Goal: Find specific page/section: Find specific page/section

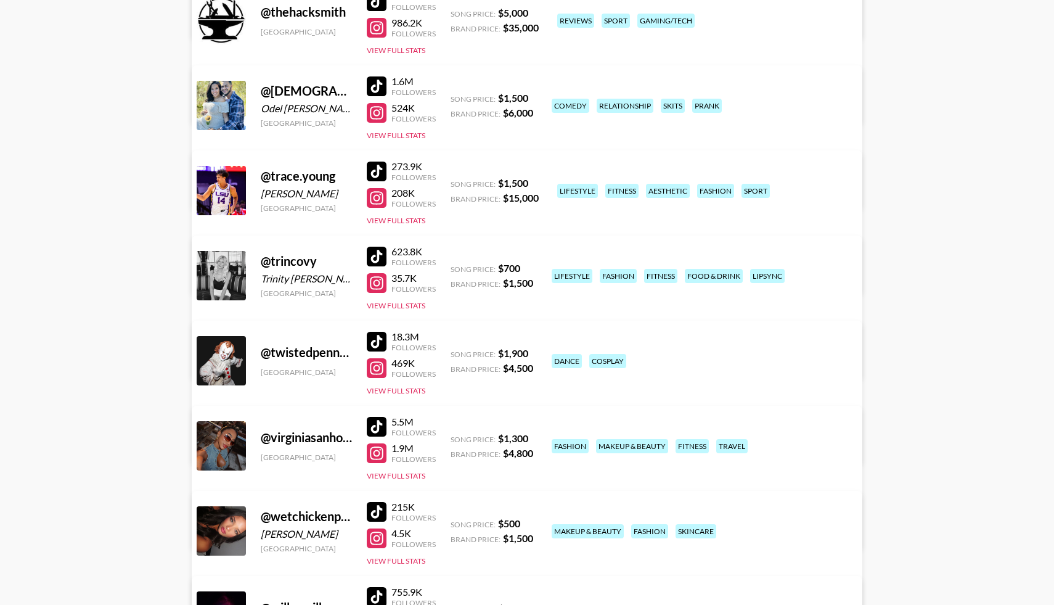
scroll to position [7674, 0]
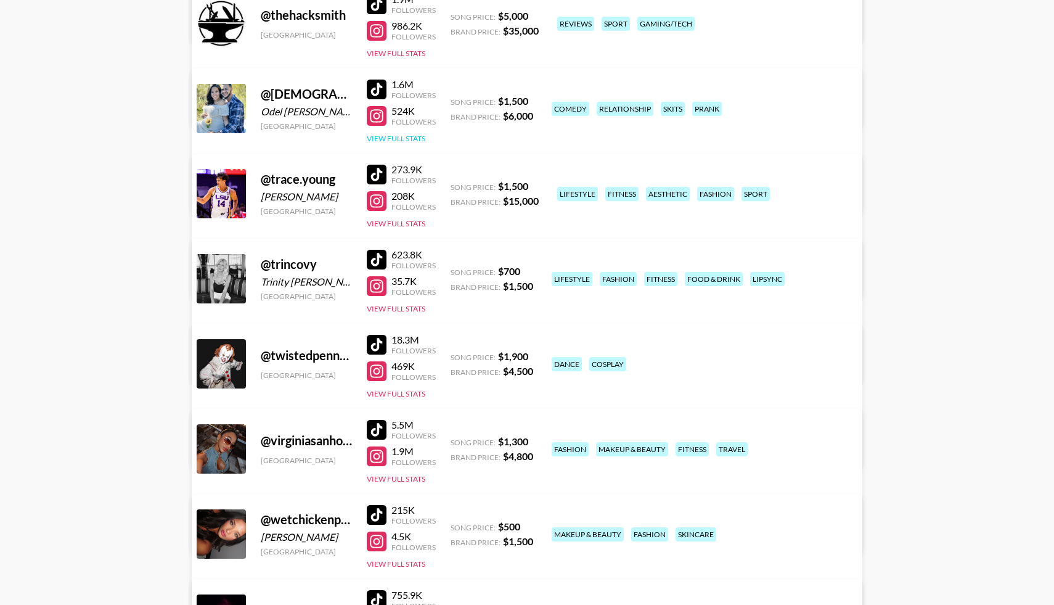
click at [404, 142] on button "View Full Stats" at bounding box center [396, 138] width 59 height 9
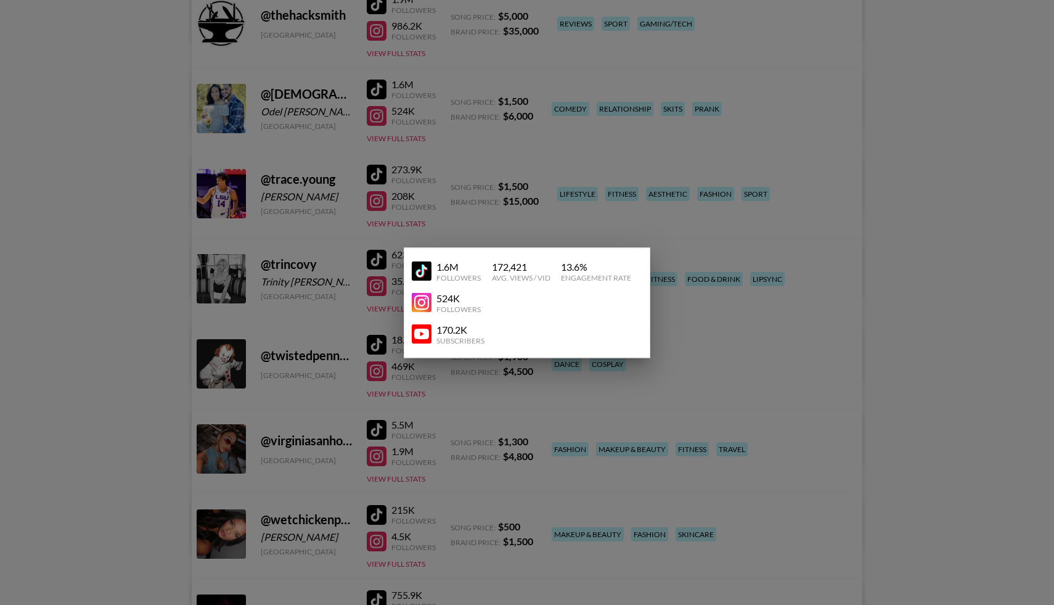
click at [417, 333] on img at bounding box center [422, 334] width 20 height 20
click at [238, 241] on div at bounding box center [527, 302] width 1054 height 605
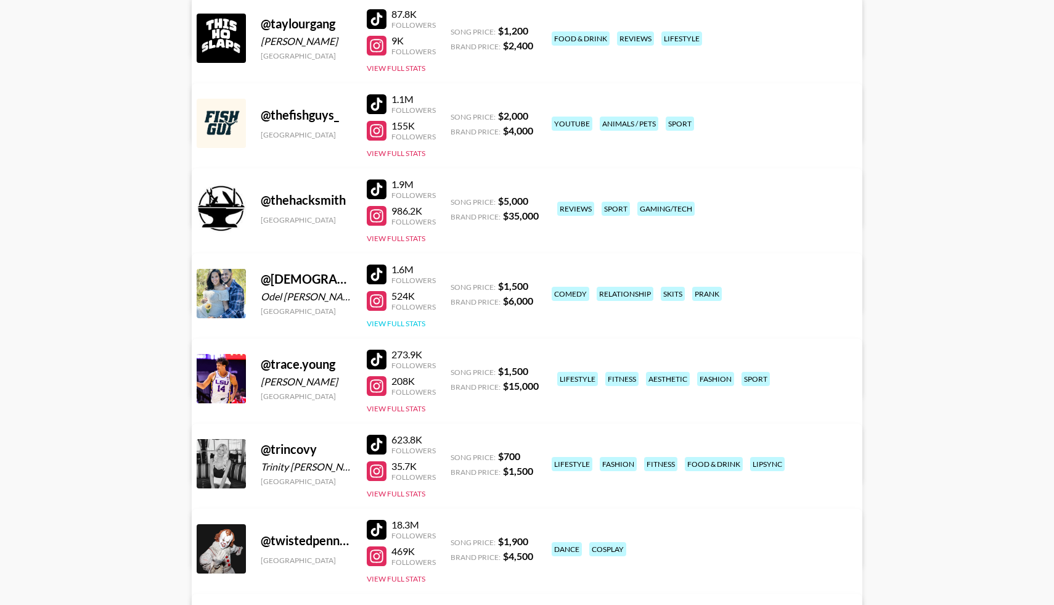
scroll to position [7555, 0]
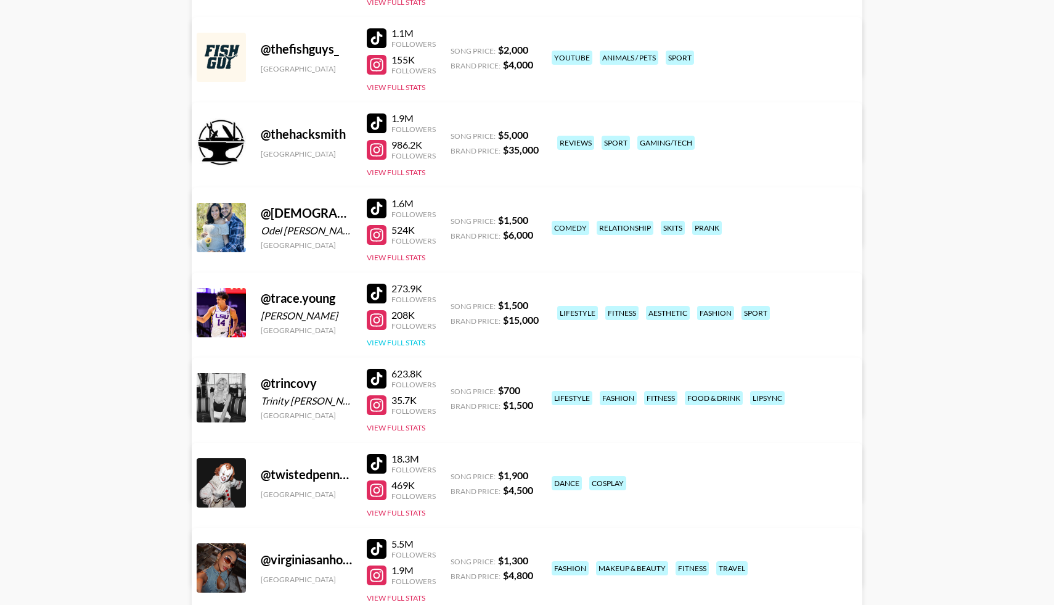
click at [395, 345] on button "View Full Stats" at bounding box center [396, 342] width 59 height 9
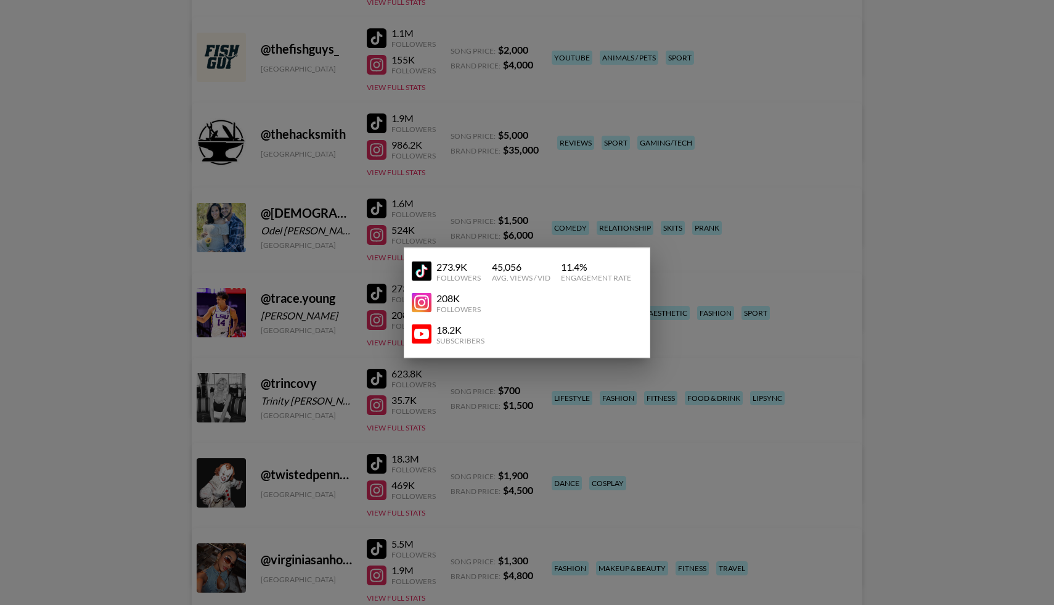
click at [118, 250] on div at bounding box center [527, 302] width 1054 height 605
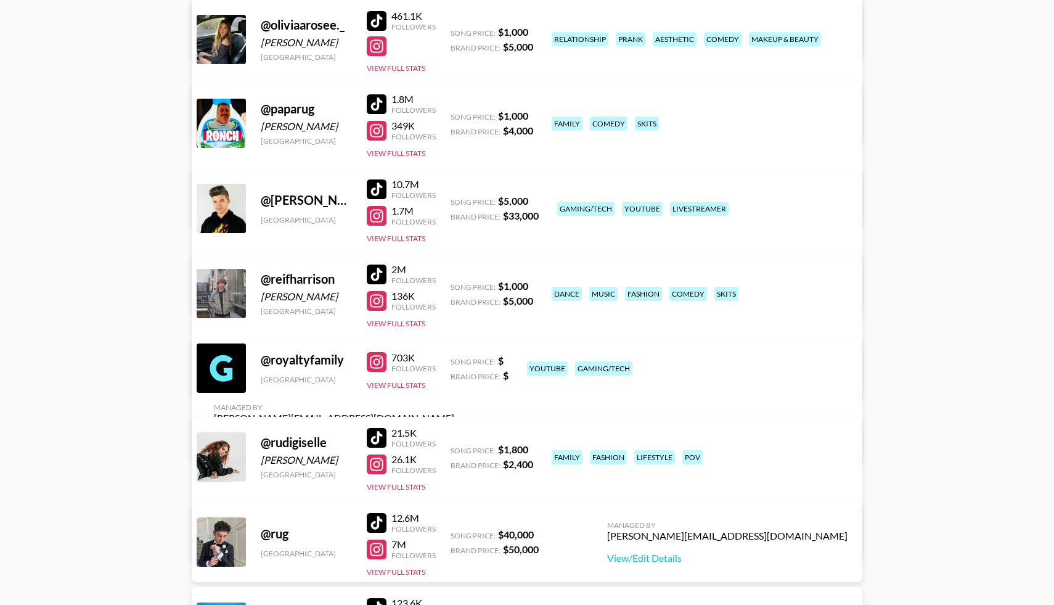
scroll to position [6388, 0]
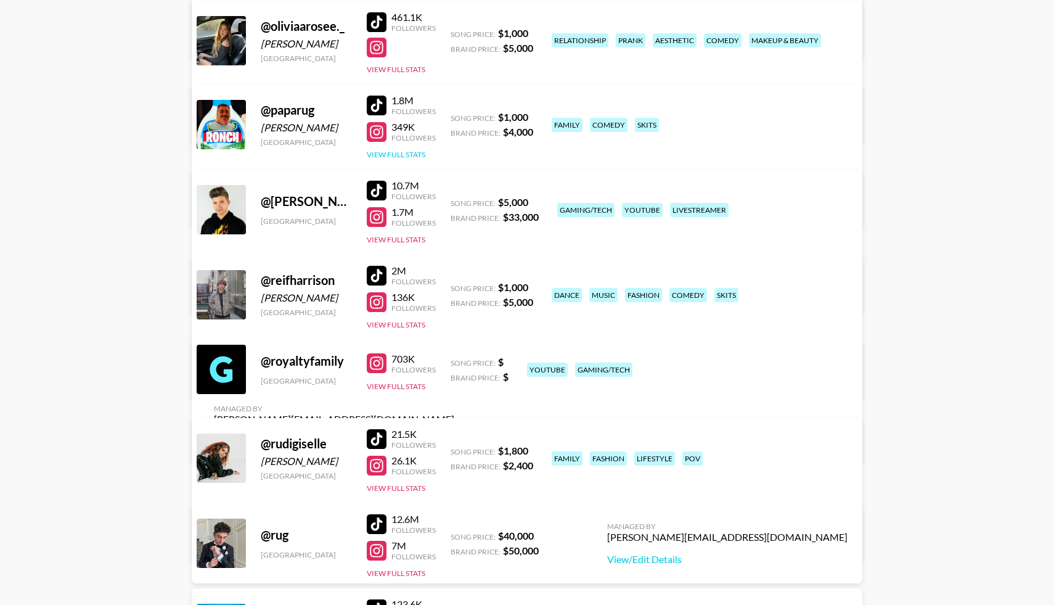
click at [402, 153] on button "View Full Stats" at bounding box center [396, 154] width 59 height 9
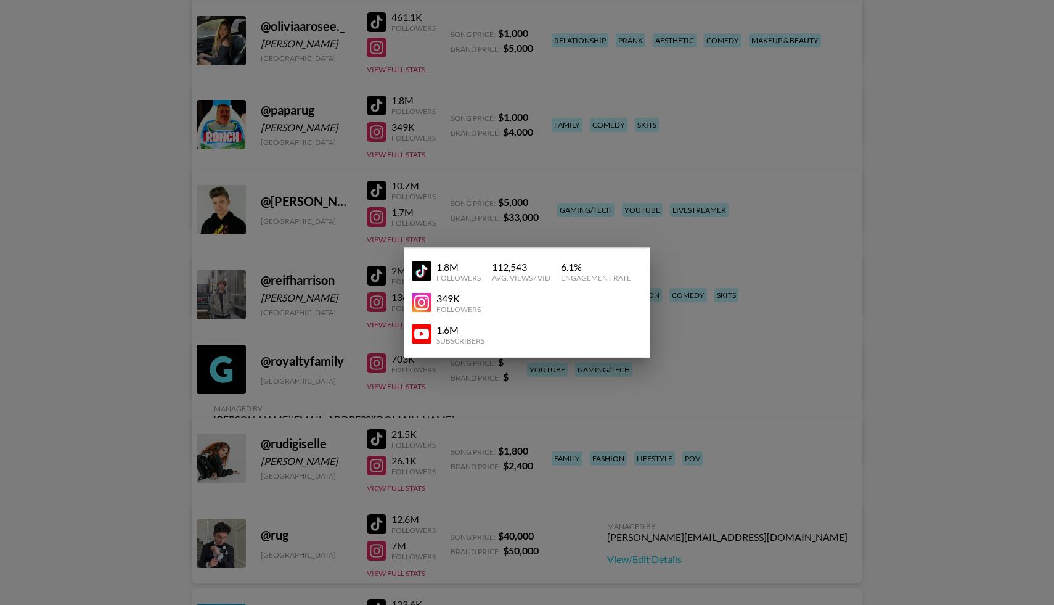
click at [425, 333] on img at bounding box center [422, 334] width 20 height 20
click at [359, 250] on div at bounding box center [527, 302] width 1054 height 605
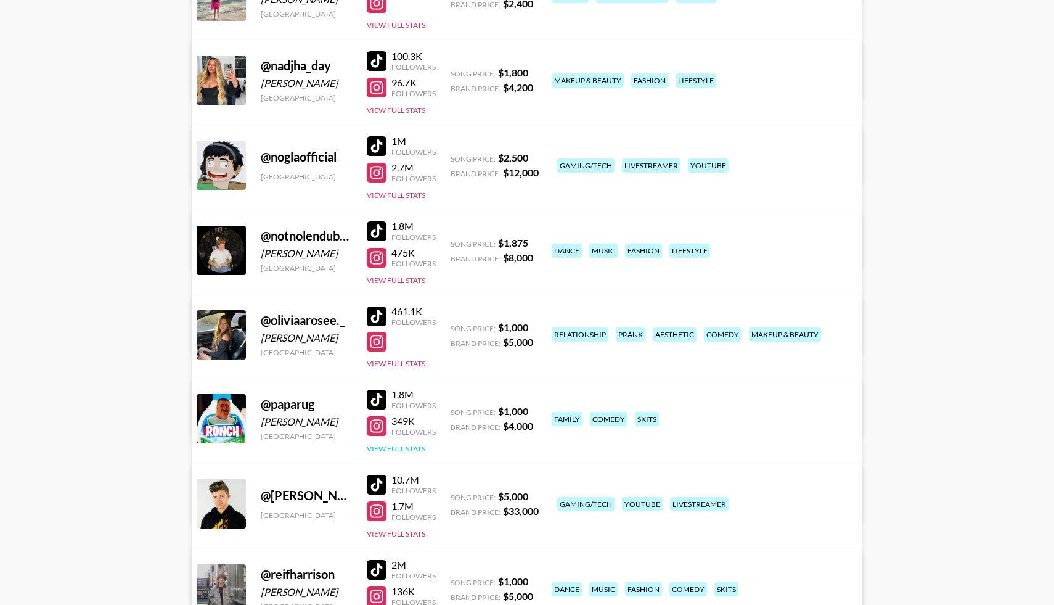
scroll to position [6093, 0]
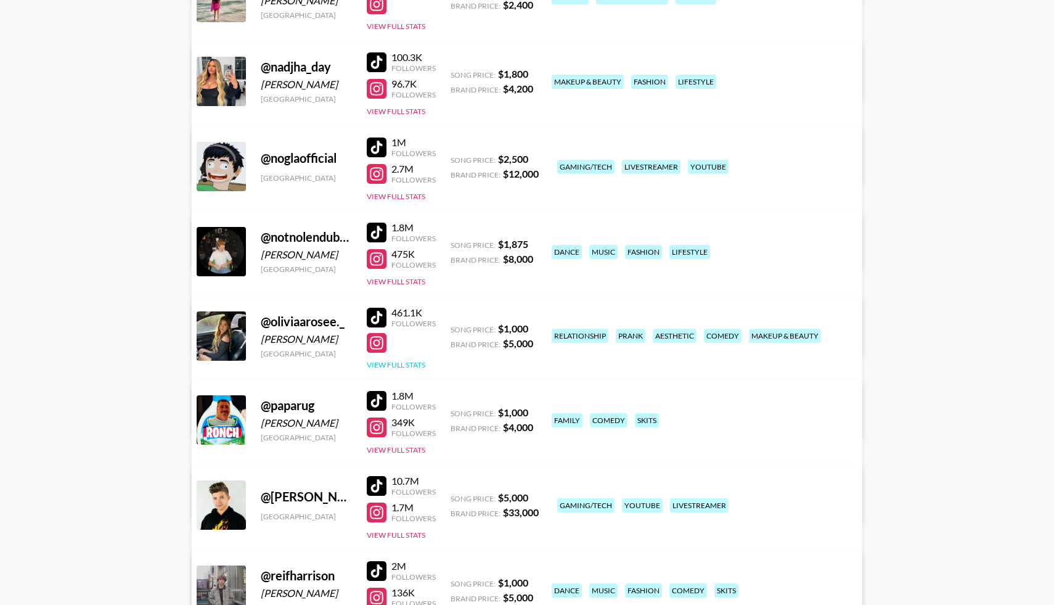
click at [399, 364] on button "View Full Stats" at bounding box center [396, 364] width 59 height 9
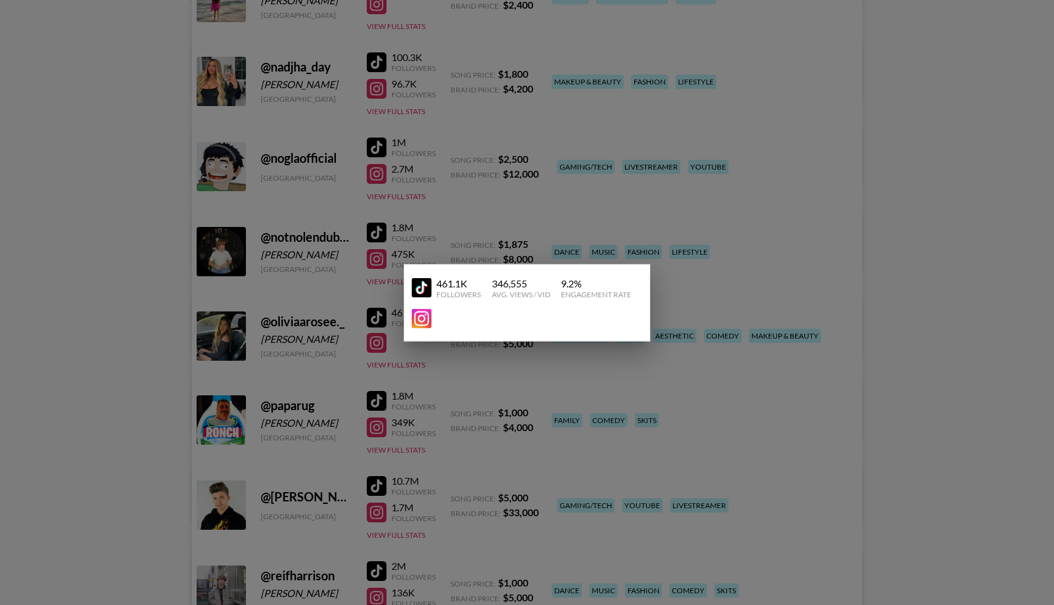
click at [336, 357] on div at bounding box center [527, 302] width 1054 height 605
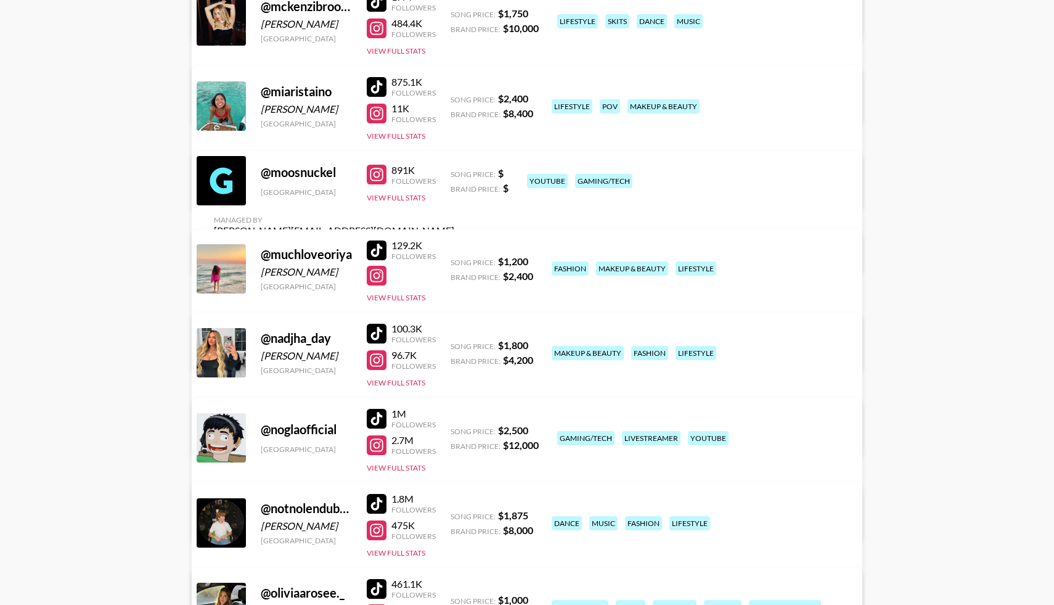
scroll to position [5826, 0]
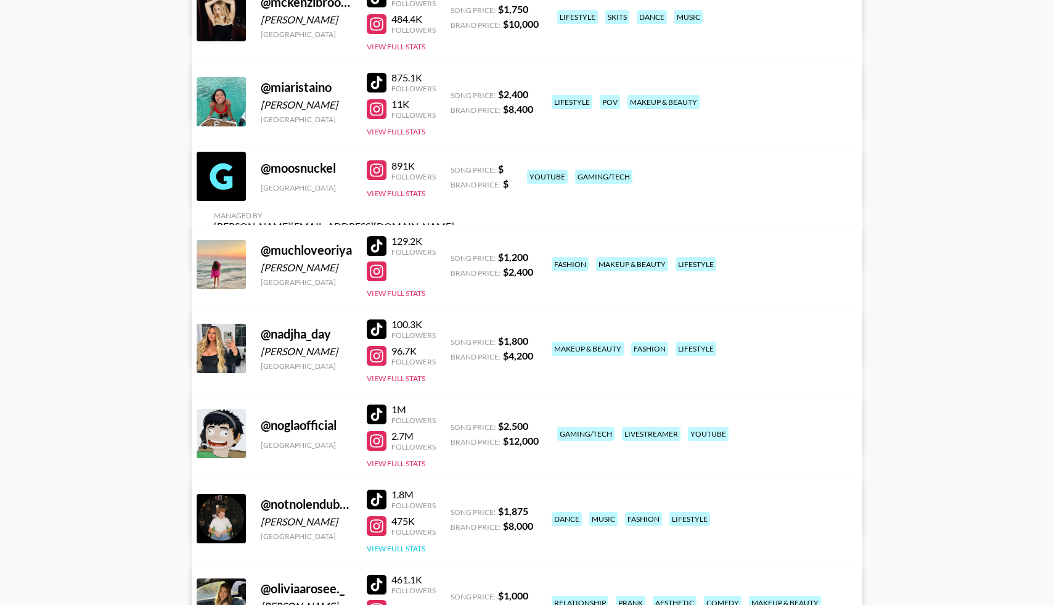
click at [401, 546] on button "View Full Stats" at bounding box center [396, 548] width 59 height 9
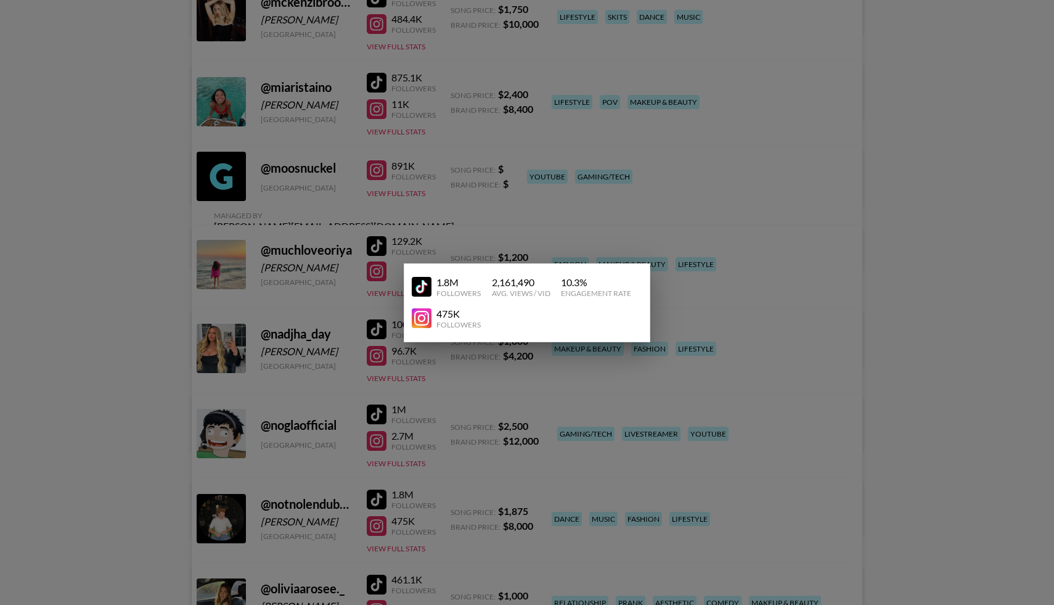
click at [306, 475] on div at bounding box center [527, 302] width 1054 height 605
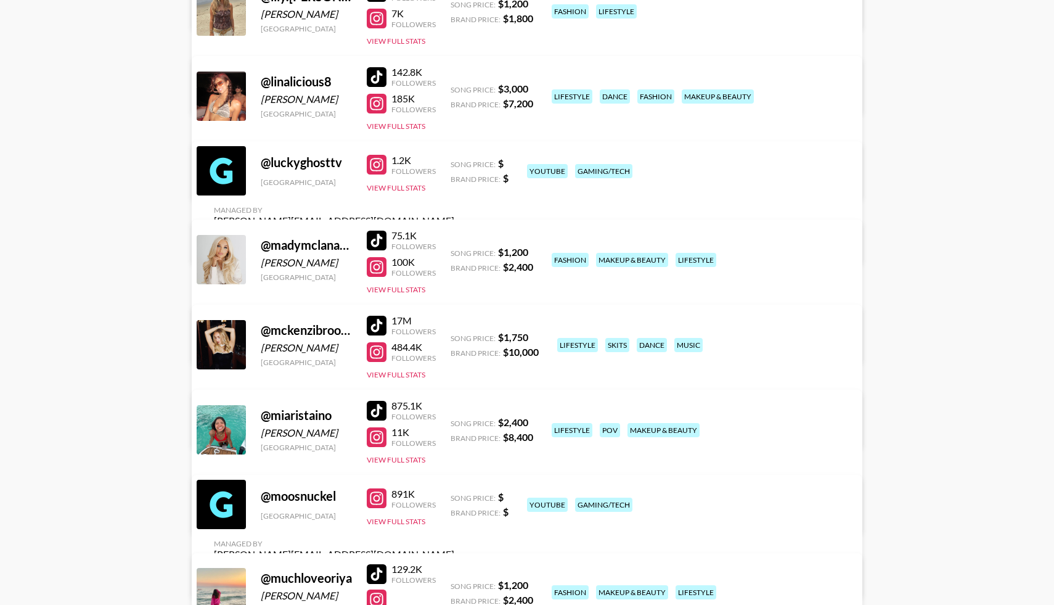
scroll to position [5488, 0]
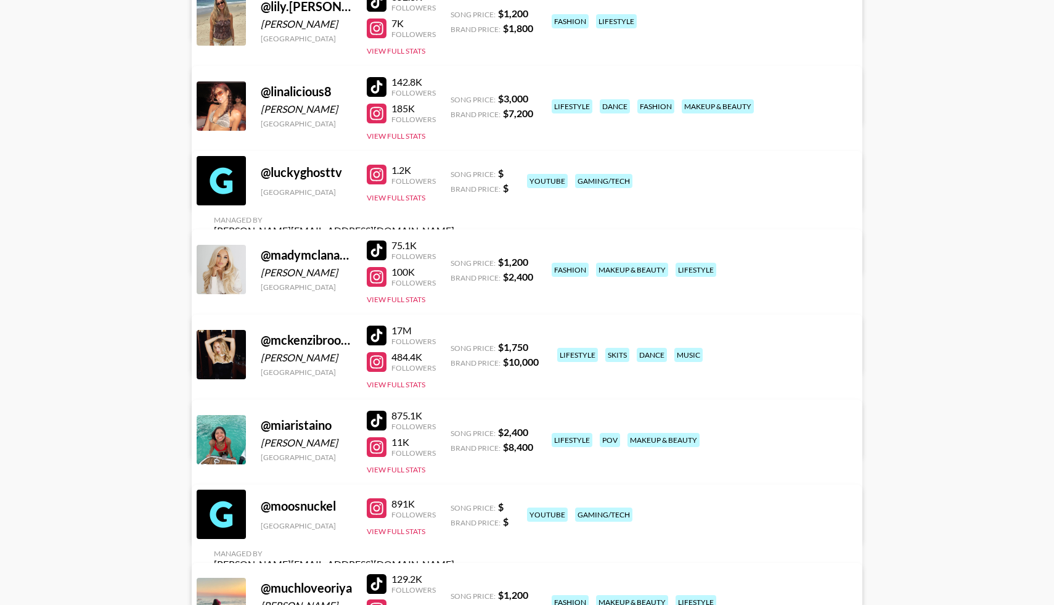
click at [393, 390] on div "@ mckenzibrooke McKenzi Brooke United States 17M Followers 484.4K Followers Vie…" at bounding box center [527, 386] width 671 height 144
click at [393, 385] on button "View Full Stats" at bounding box center [396, 384] width 59 height 9
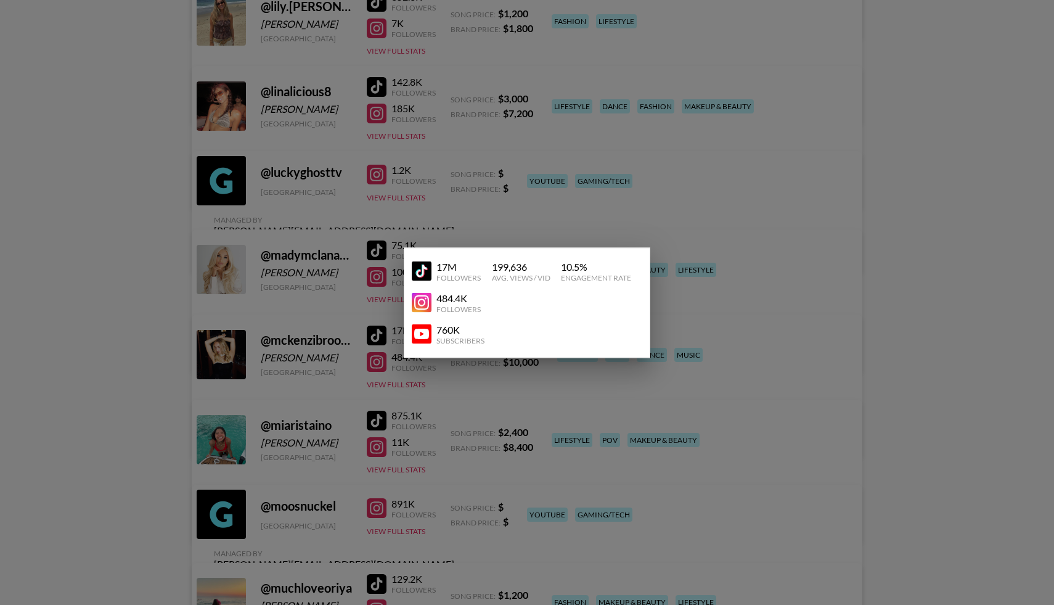
click at [428, 334] on img at bounding box center [422, 334] width 20 height 20
click at [139, 340] on div at bounding box center [527, 302] width 1054 height 605
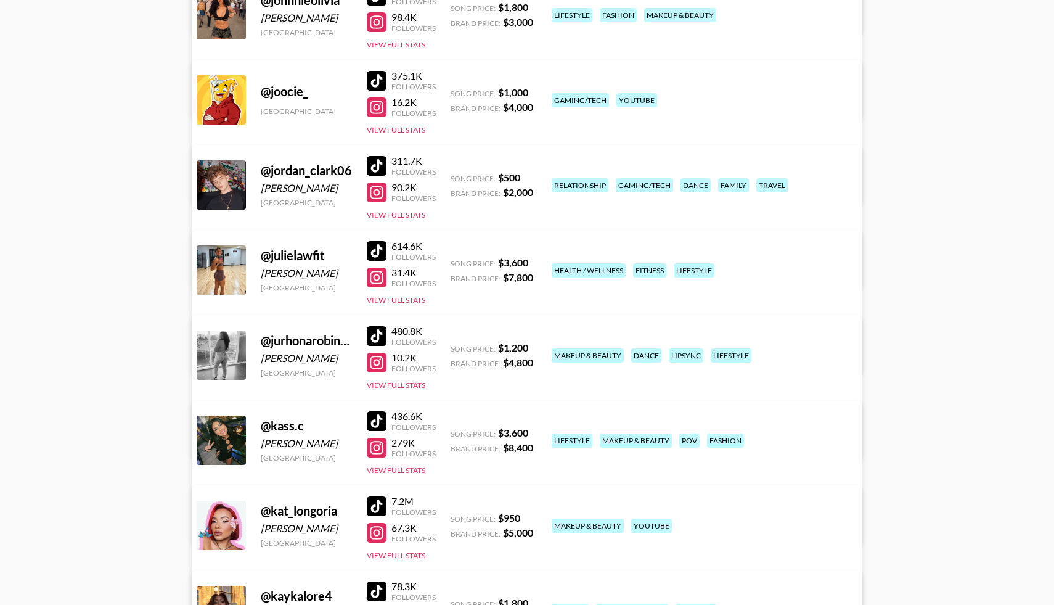
scroll to position [4472, 0]
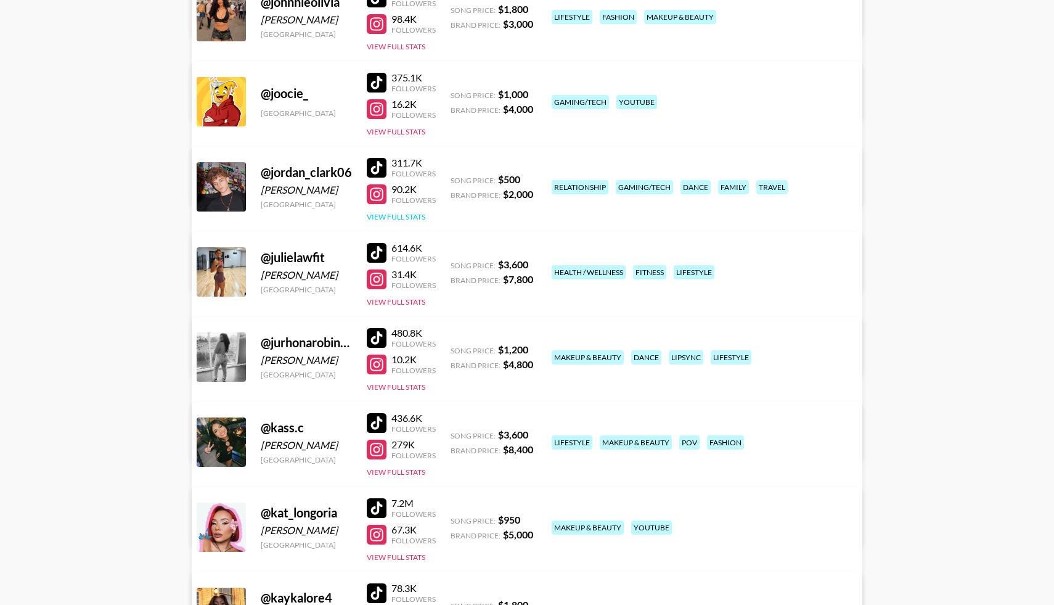
click at [374, 213] on button "View Full Stats" at bounding box center [396, 216] width 59 height 9
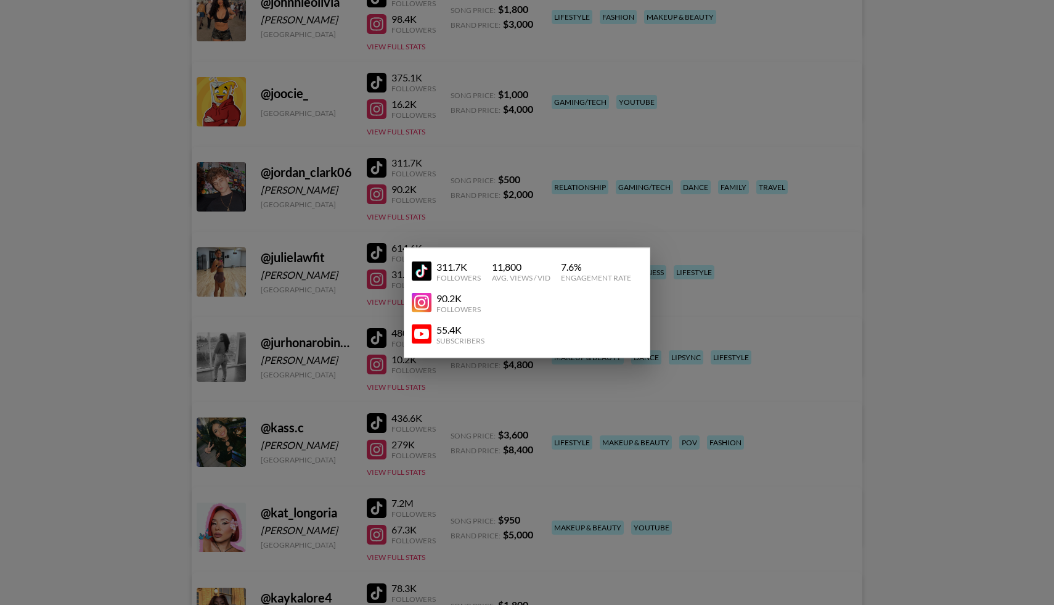
click at [423, 334] on img at bounding box center [422, 334] width 20 height 20
click at [301, 220] on div at bounding box center [527, 302] width 1054 height 605
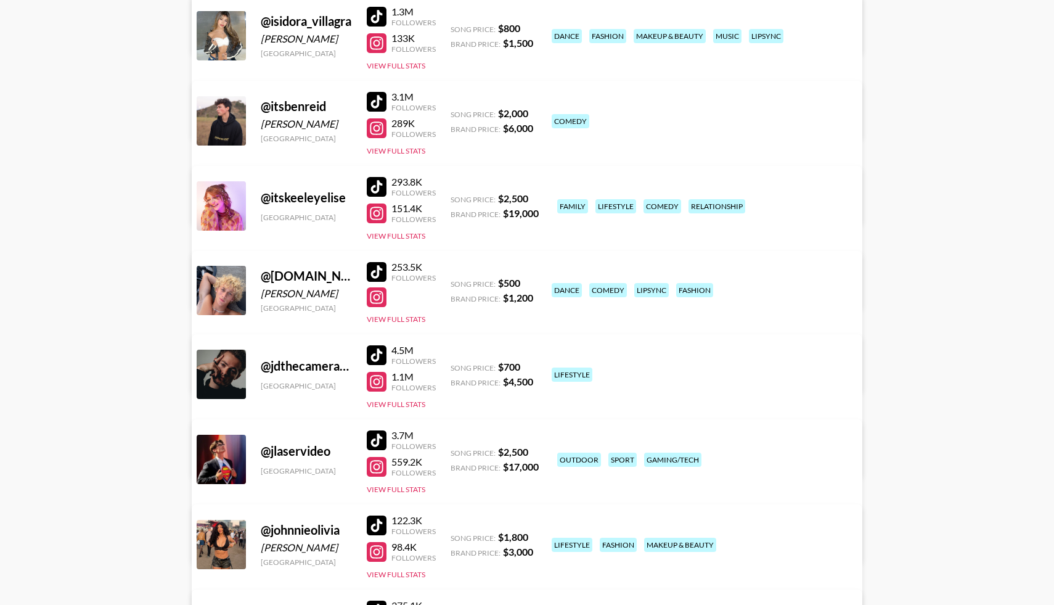
scroll to position [3943, 0]
click at [389, 155] on button "View Full Stats" at bounding box center [396, 151] width 59 height 9
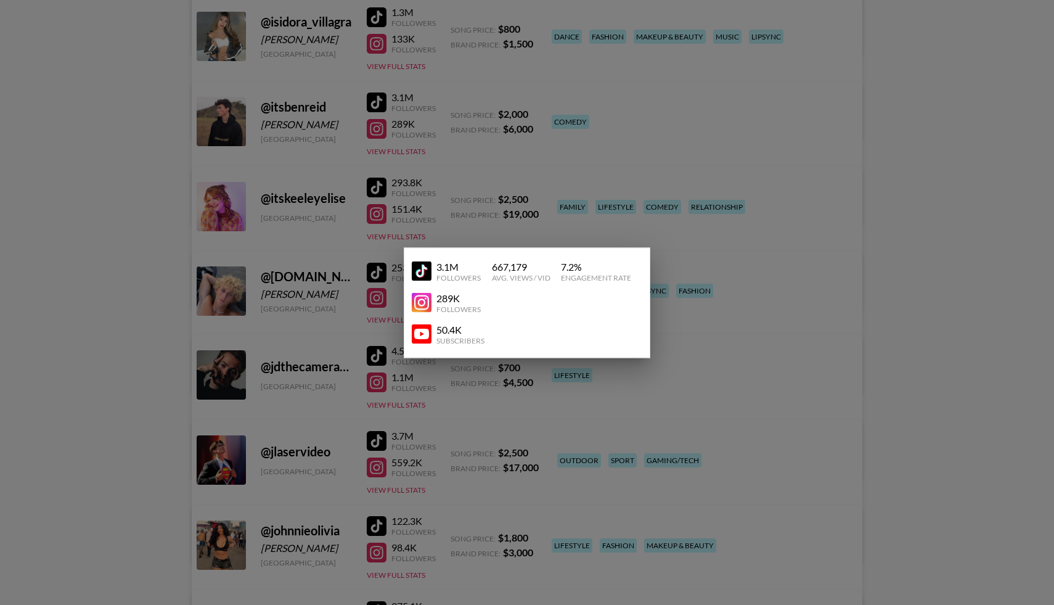
click at [322, 162] on div at bounding box center [527, 302] width 1054 height 605
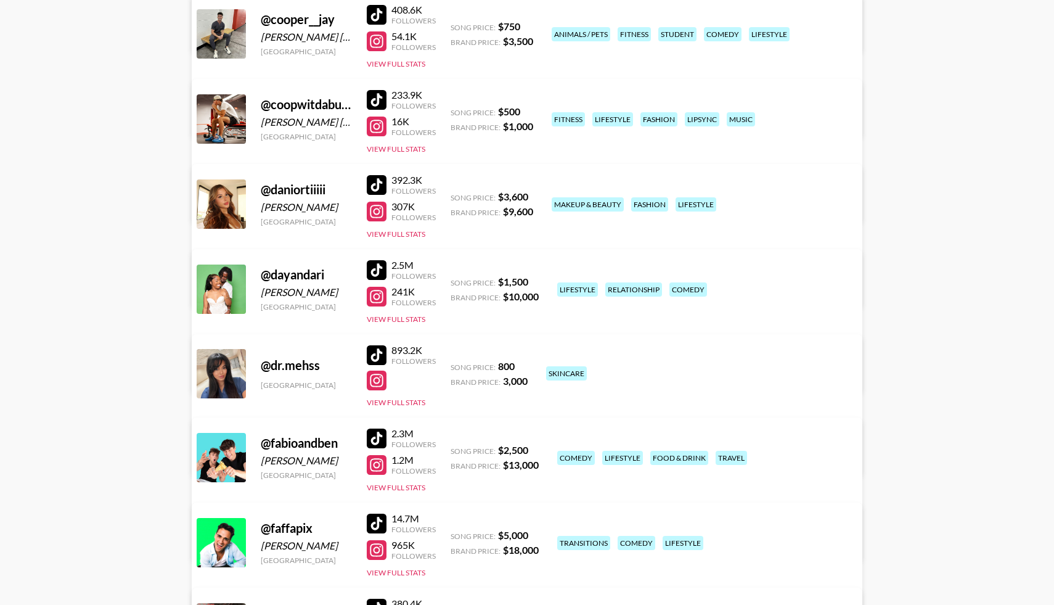
scroll to position [2849, 0]
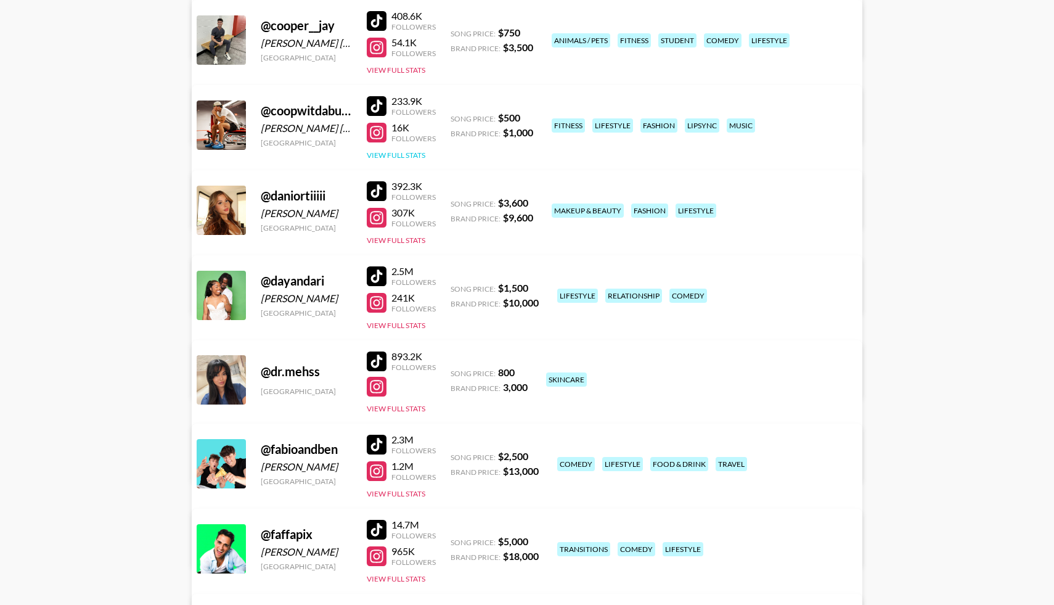
click at [383, 155] on button "View Full Stats" at bounding box center [396, 154] width 59 height 9
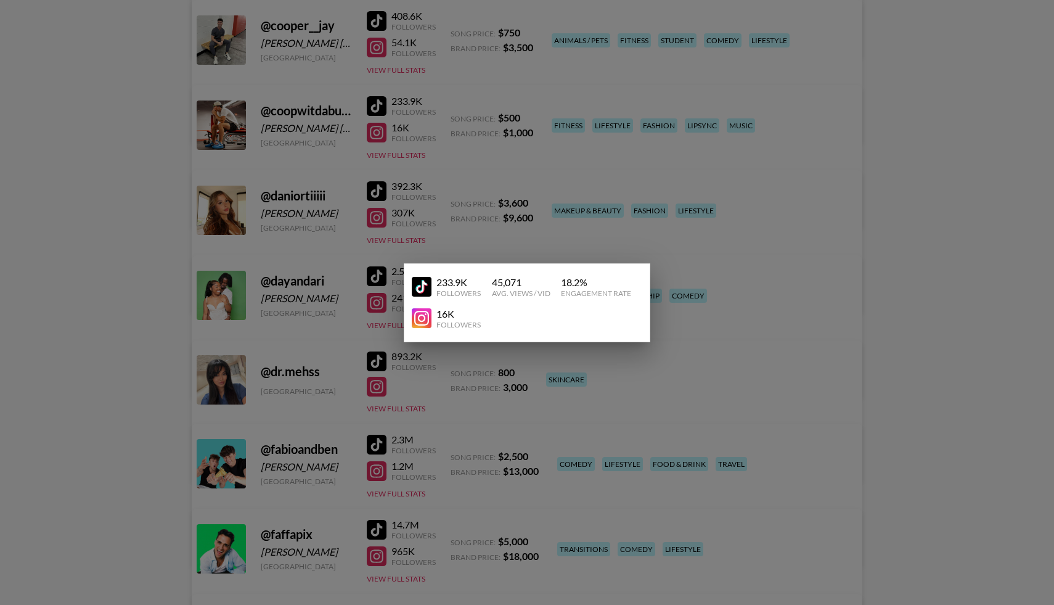
click at [386, 68] on div at bounding box center [527, 302] width 1054 height 605
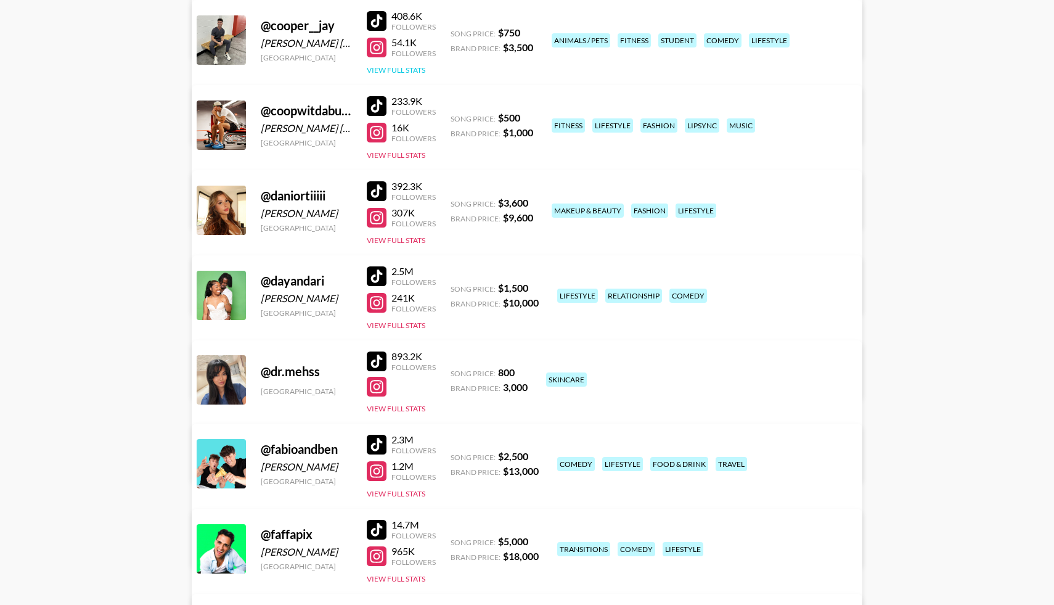
click at [386, 68] on button "View Full Stats" at bounding box center [396, 69] width 59 height 9
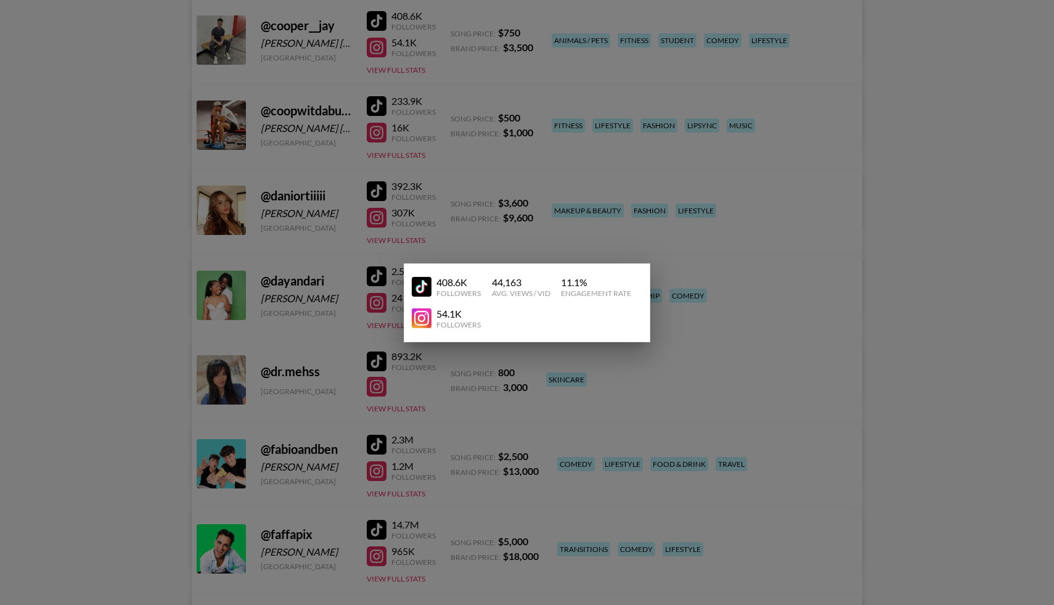
click at [334, 89] on div at bounding box center [527, 302] width 1054 height 605
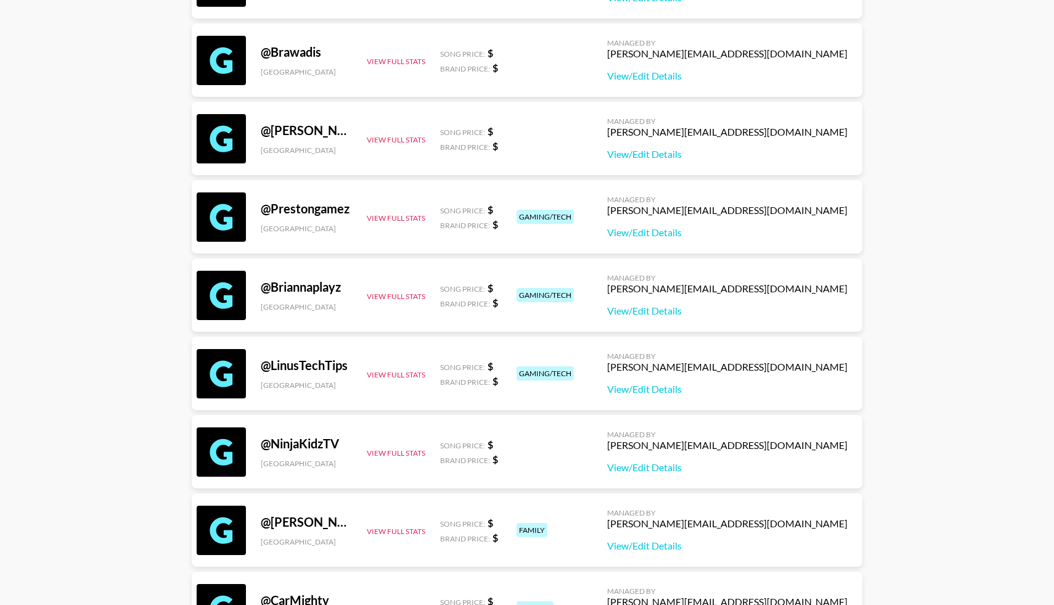
scroll to position [475, 0]
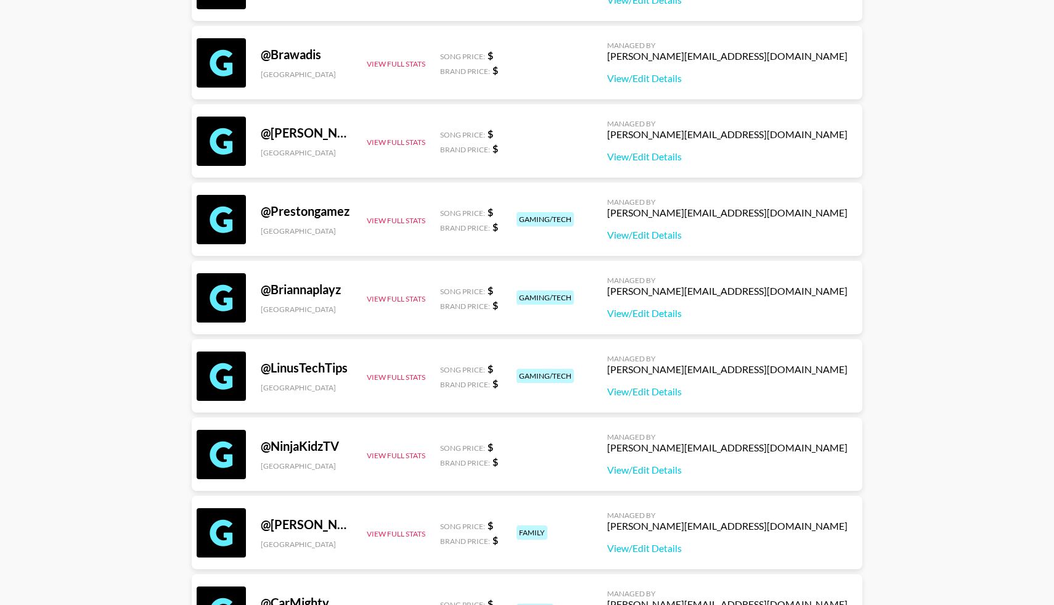
click at [371, 71] on div "@ Brawadis United States View Full Stats Song Price: $ Brand Price: $ Managed B…" at bounding box center [527, 62] width 671 height 73
click at [284, 54] on div "@ Brawadis" at bounding box center [306, 54] width 91 height 15
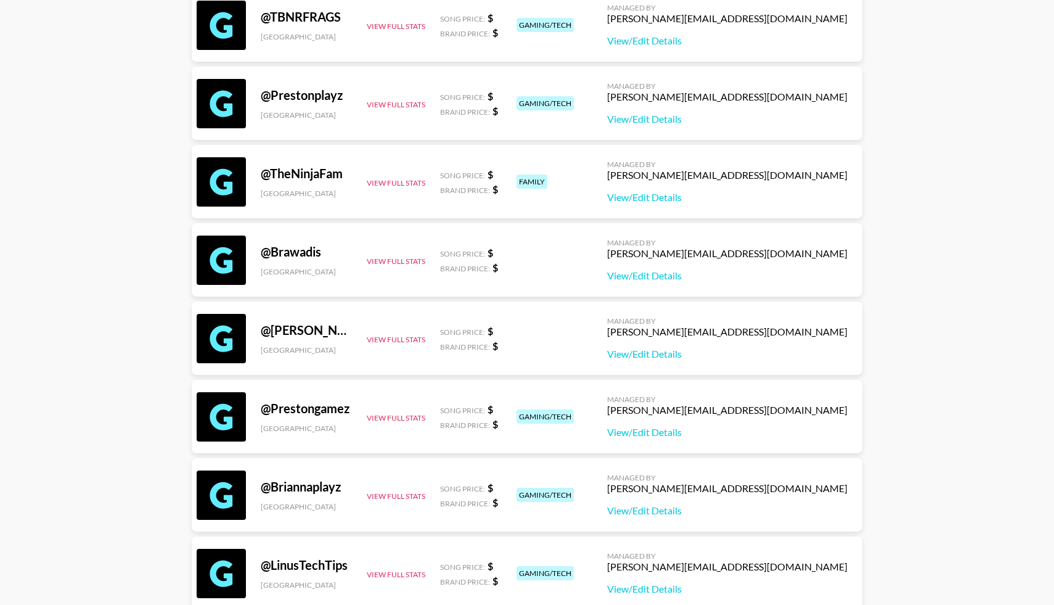
scroll to position [0, 0]
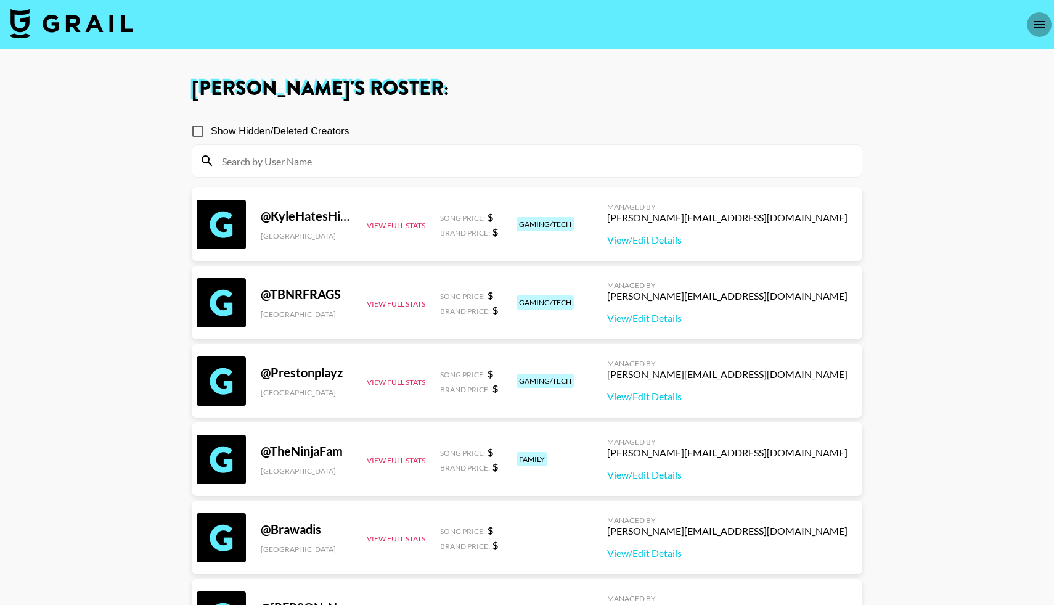
click at [1039, 25] on icon "open drawer" at bounding box center [1039, 24] width 15 height 15
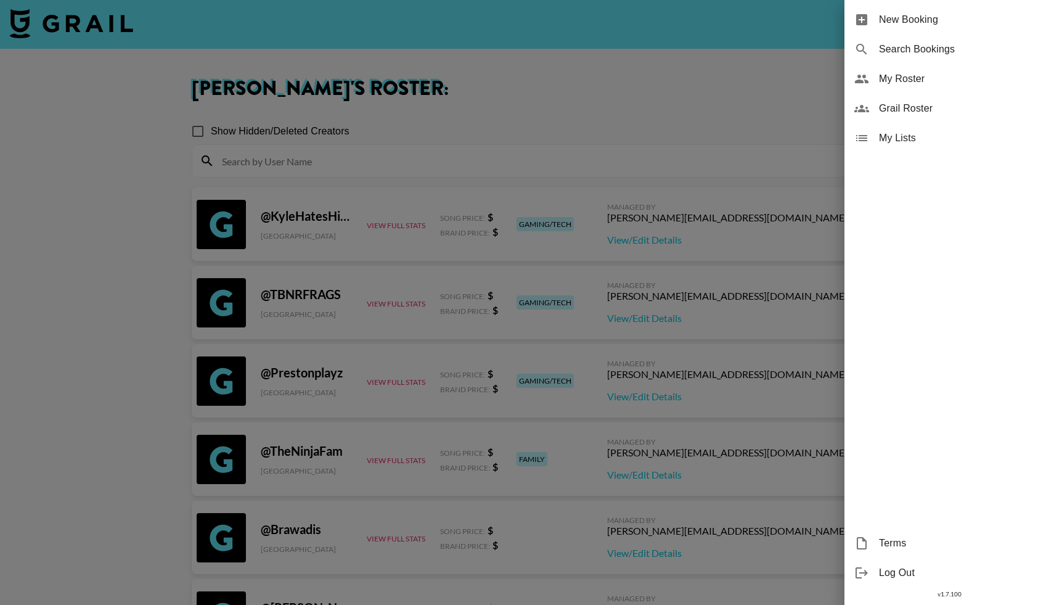
click at [914, 80] on span "My Roster" at bounding box center [961, 79] width 165 height 15
click at [892, 106] on span "Grail Roster" at bounding box center [961, 108] width 165 height 15
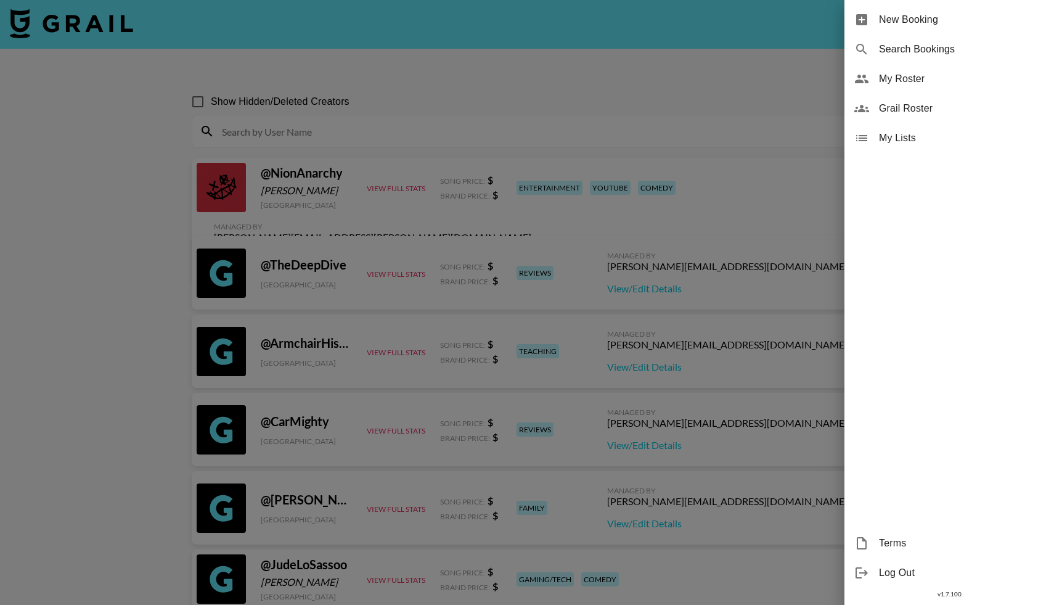
click at [322, 130] on div at bounding box center [527, 302] width 1054 height 605
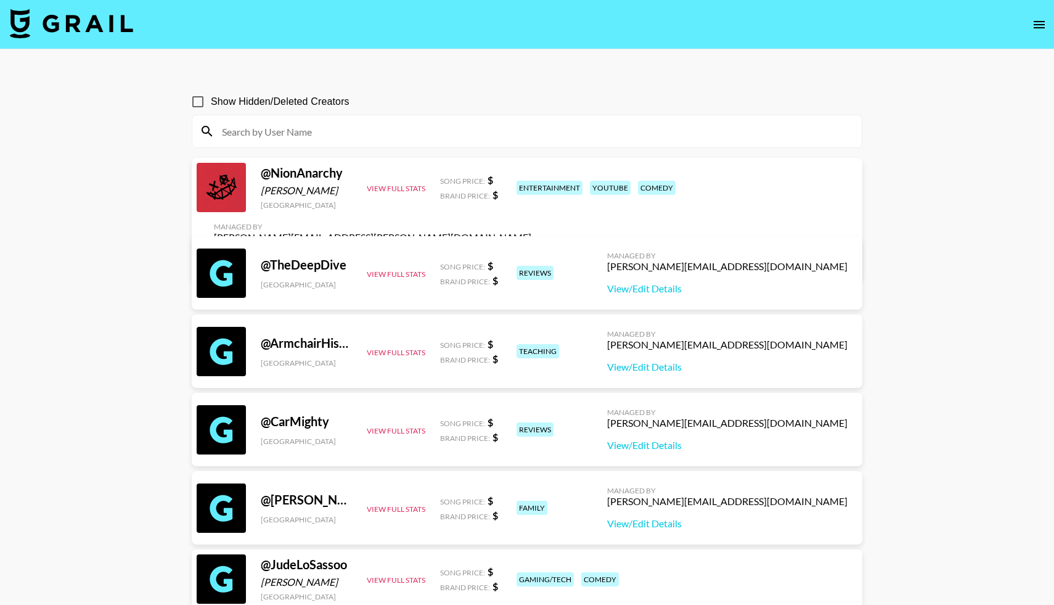
click at [322, 130] on input at bounding box center [535, 131] width 640 height 20
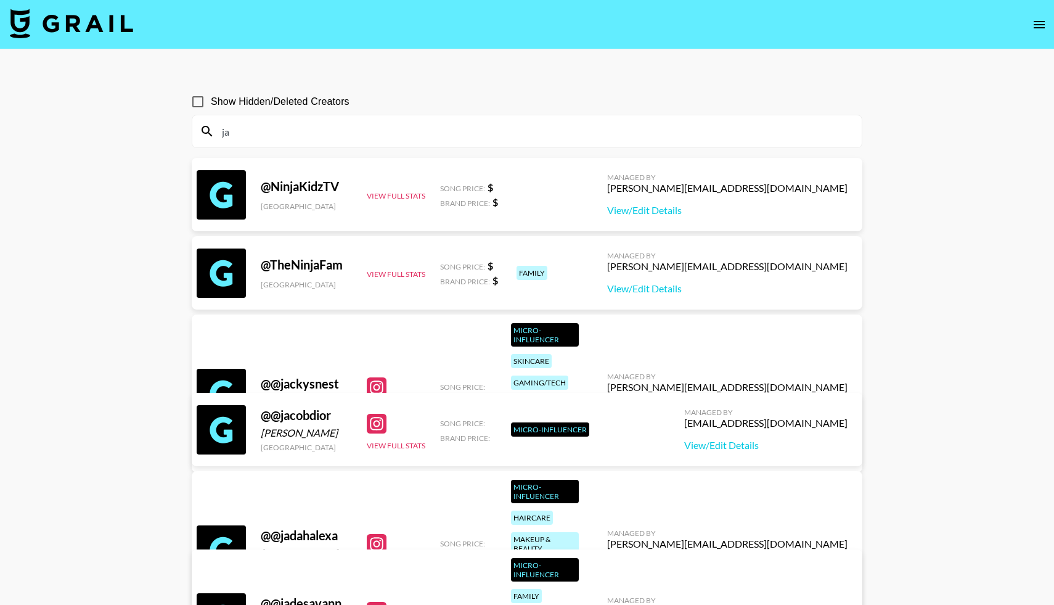
type input "j"
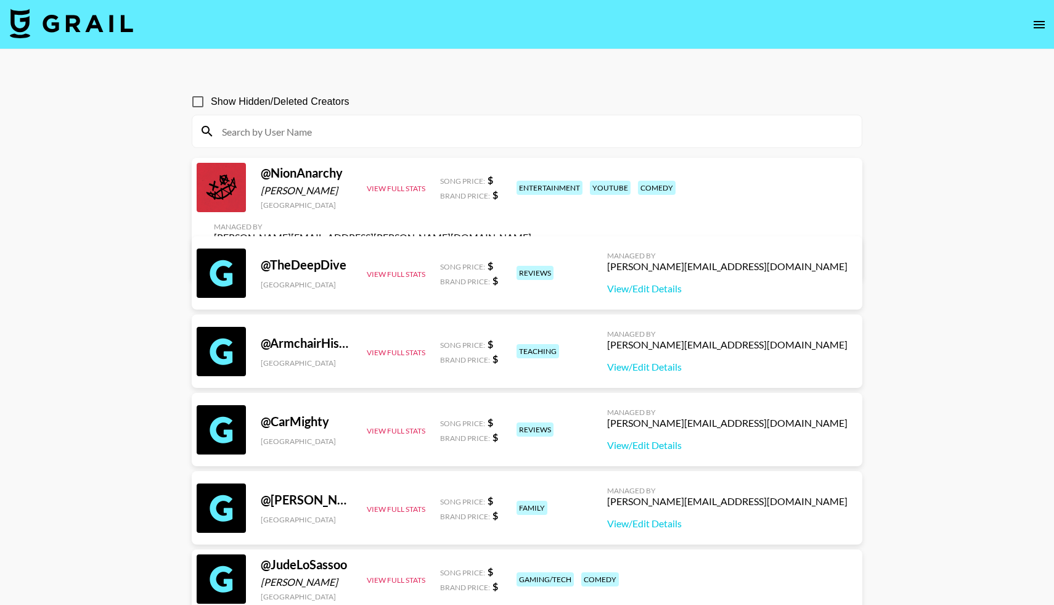
click at [644, 29] on nav at bounding box center [527, 24] width 1054 height 49
click at [1042, 25] on icon "open drawer" at bounding box center [1039, 24] width 15 height 15
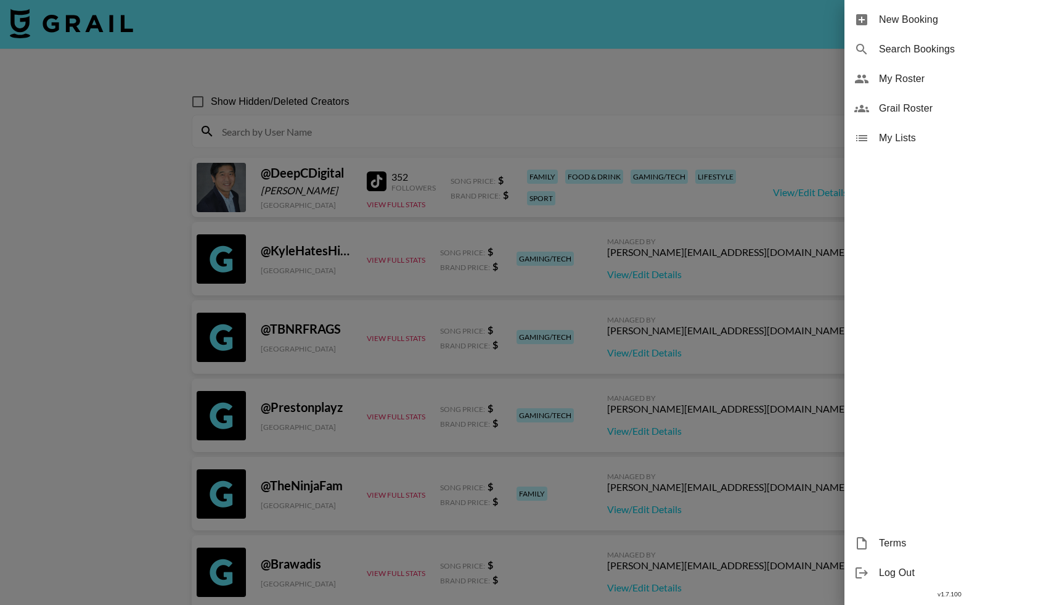
click at [523, 47] on div at bounding box center [527, 302] width 1054 height 605
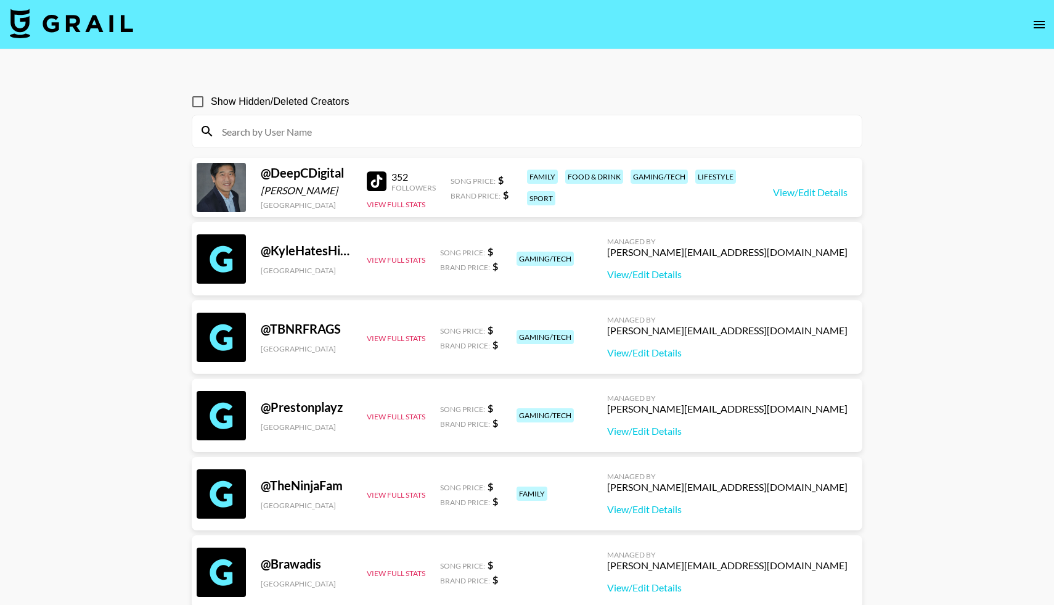
click at [382, 129] on input at bounding box center [535, 131] width 640 height 20
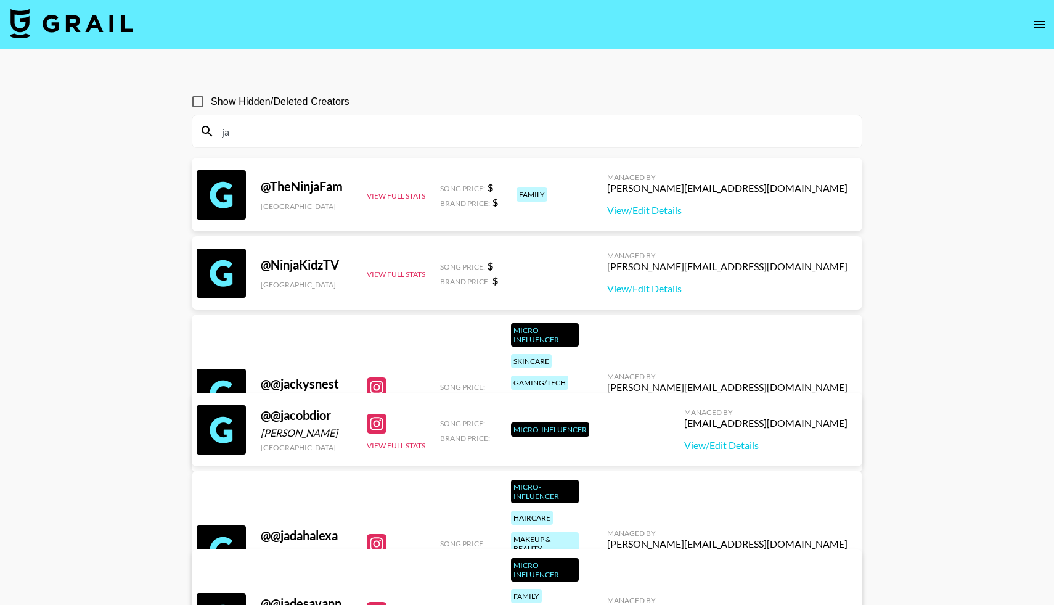
type input "j"
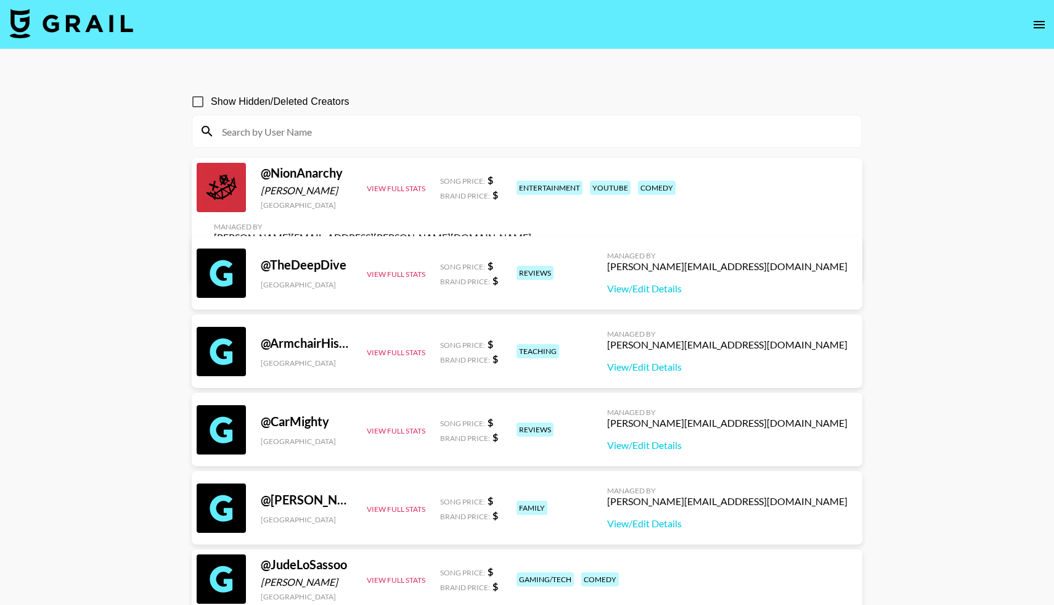
click at [288, 138] on input at bounding box center [535, 131] width 640 height 20
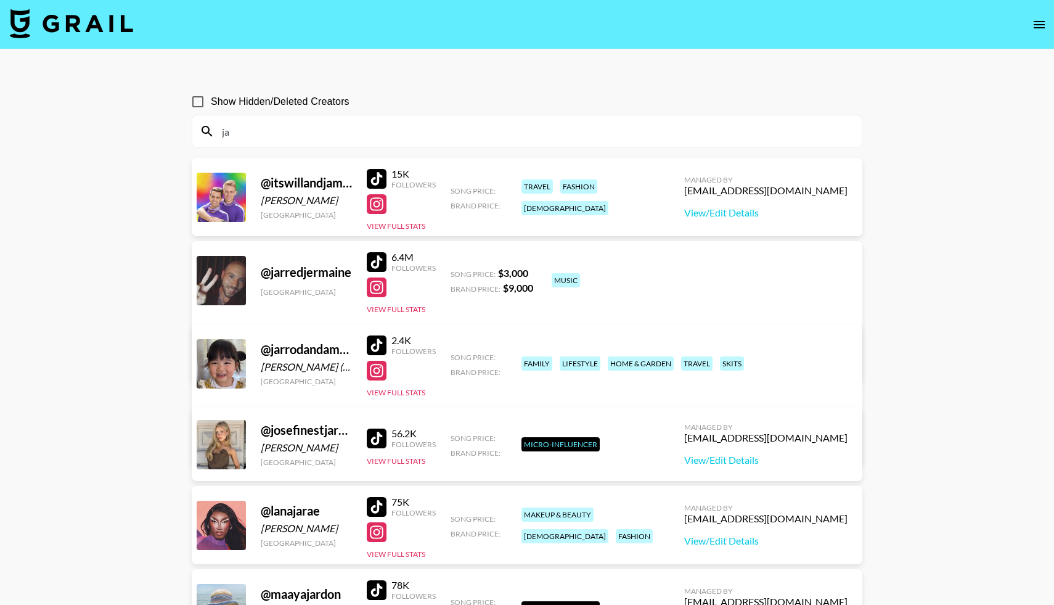
type input "j"
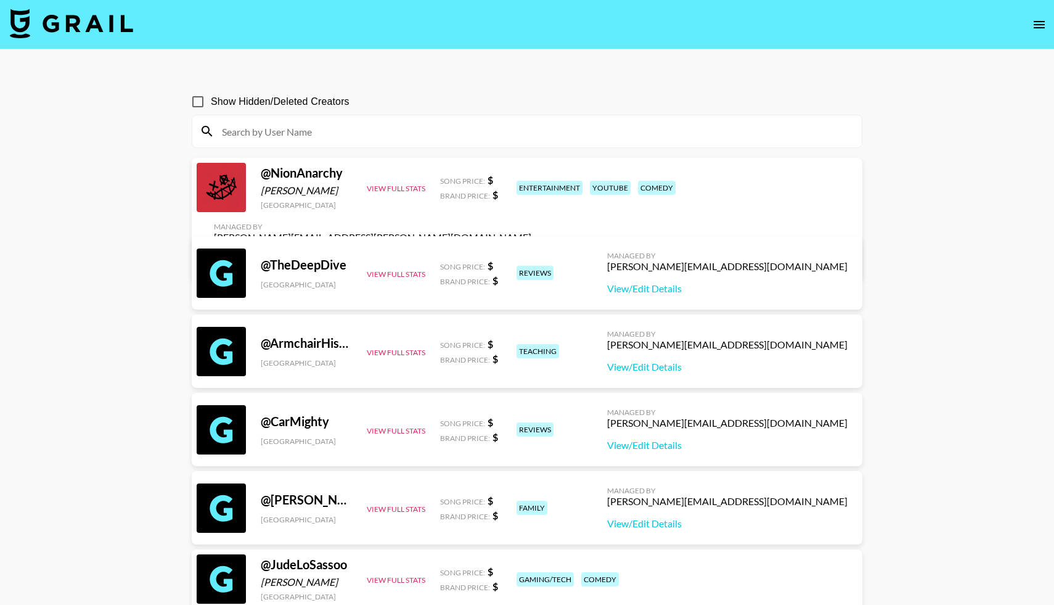
click at [372, 80] on section "Show Hidden/Deleted Creators" at bounding box center [527, 113] width 671 height 69
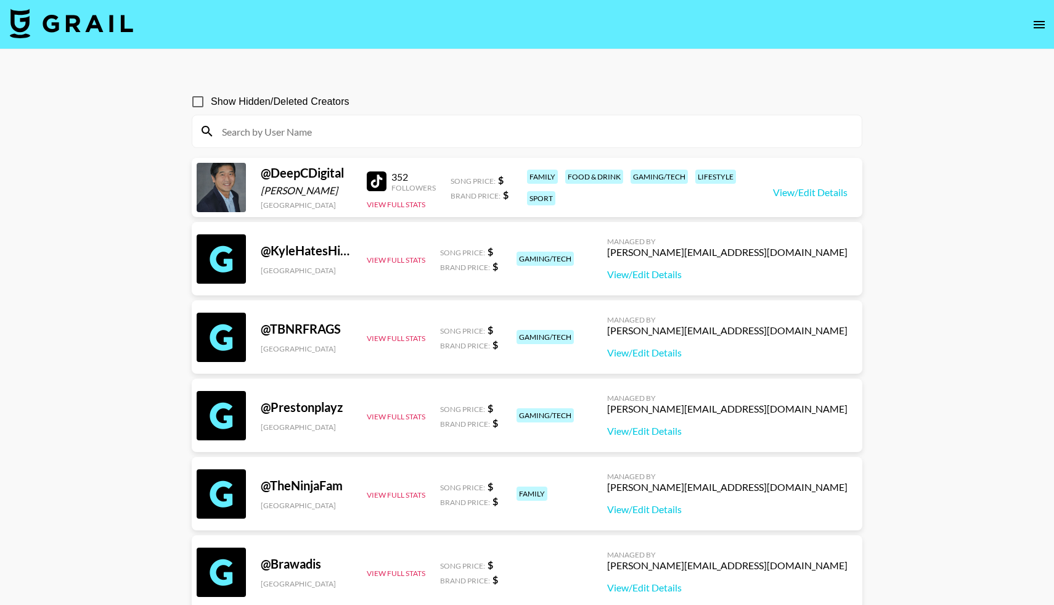
click at [274, 134] on input at bounding box center [535, 131] width 640 height 20
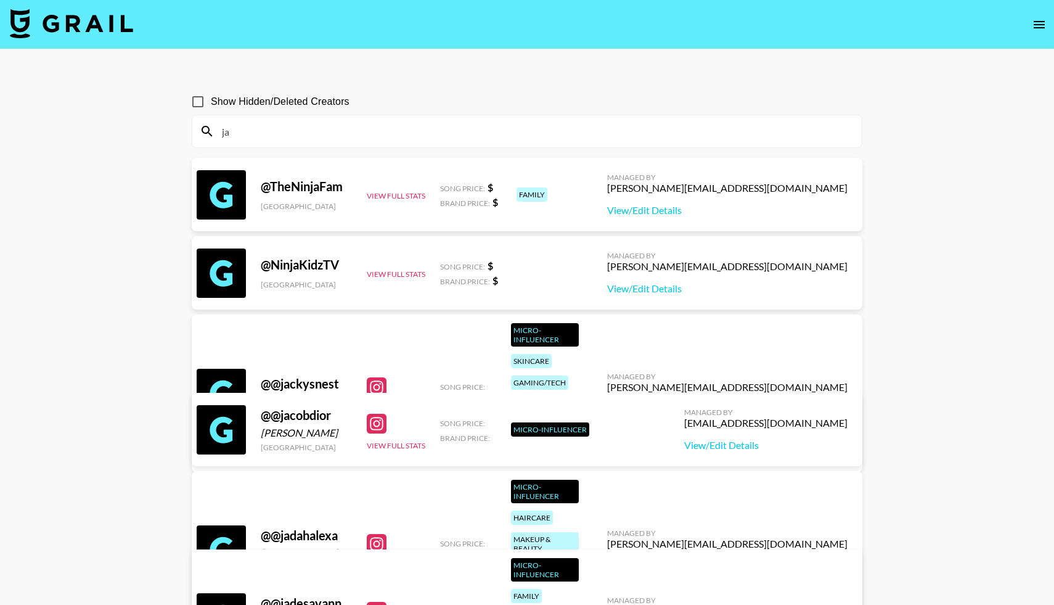
type input "j"
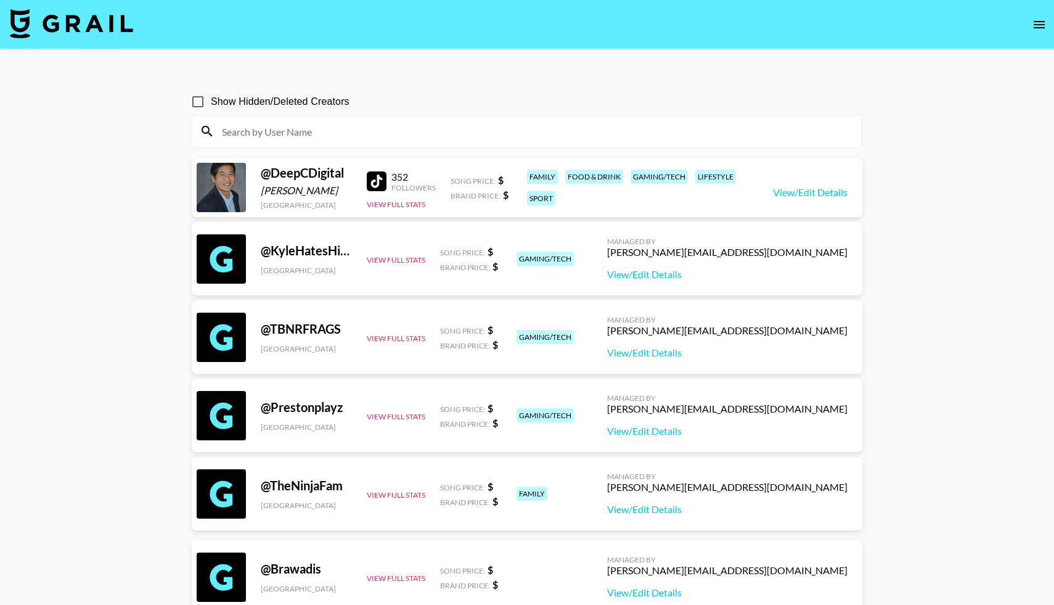
click at [68, 20] on img at bounding box center [71, 24] width 123 height 30
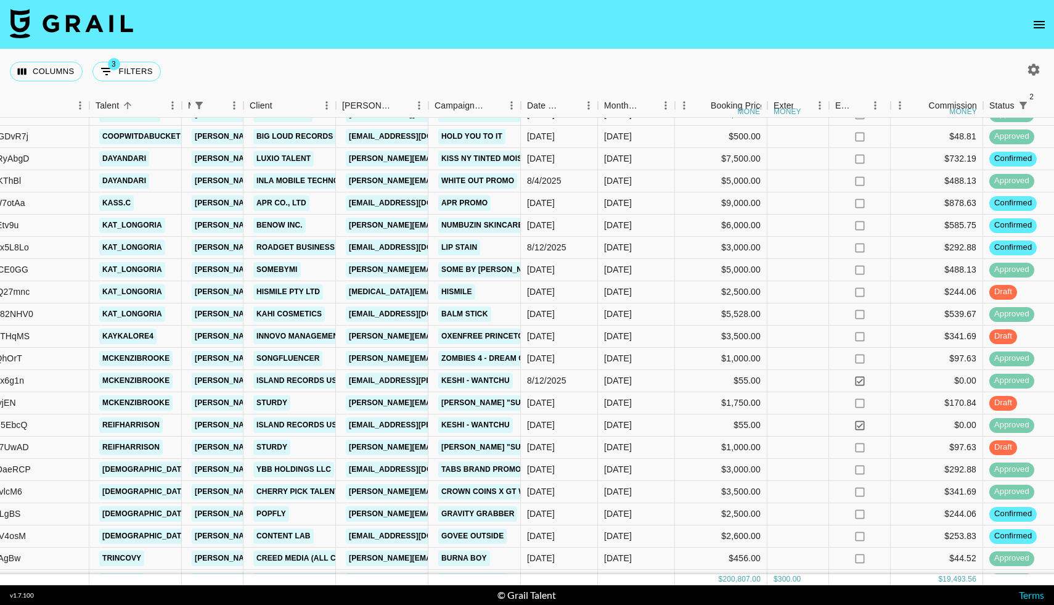
scroll to position [1221, 166]
